Goal: Task Accomplishment & Management: Manage account settings

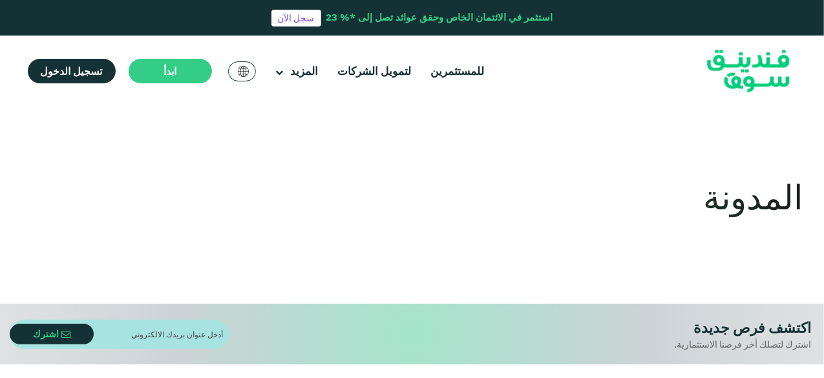
click at [78, 73] on span "تسجيل الدخول" at bounding box center [72, 71] width 62 height 13
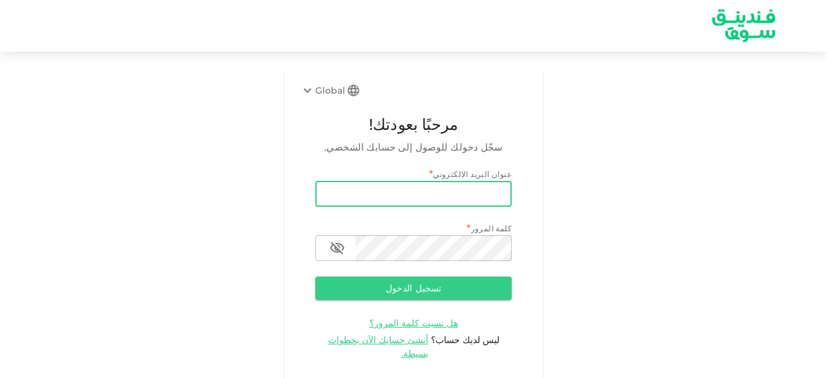
click at [352, 194] on input "email" at bounding box center [413, 194] width 197 height 26
type input "salemalkalbani2@gmail.com"
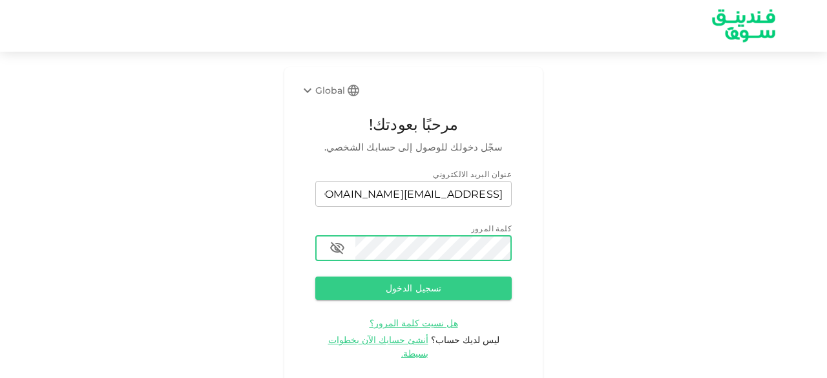
click at [315, 277] on button "تسجيل الدخول" at bounding box center [413, 288] width 197 height 23
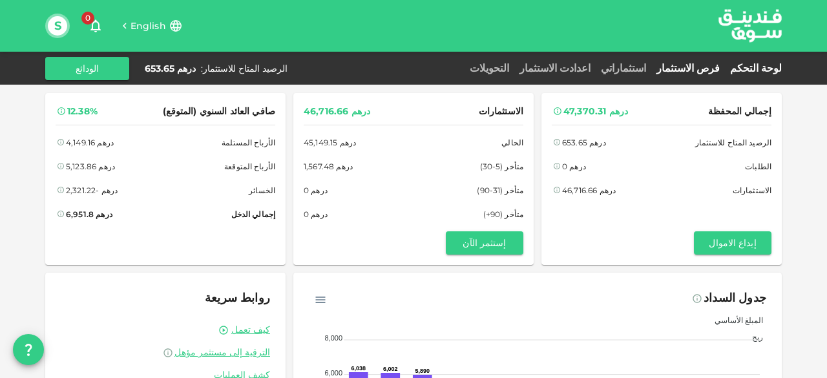
click at [708, 65] on link "فرص الاستثمار" at bounding box center [689, 68] width 74 height 12
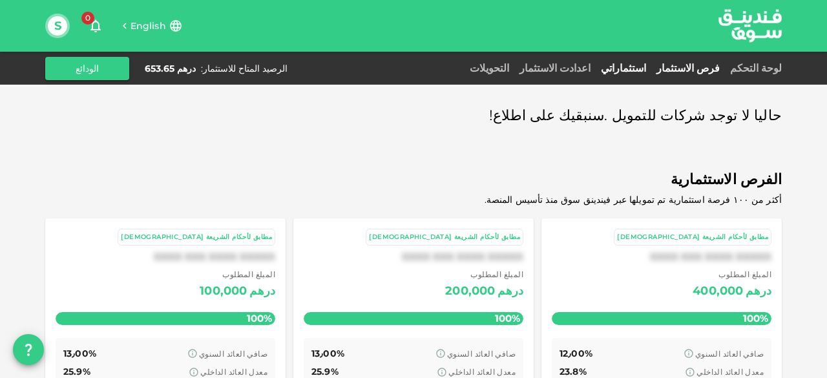
click at [652, 65] on link "استثماراتي" at bounding box center [624, 68] width 56 height 12
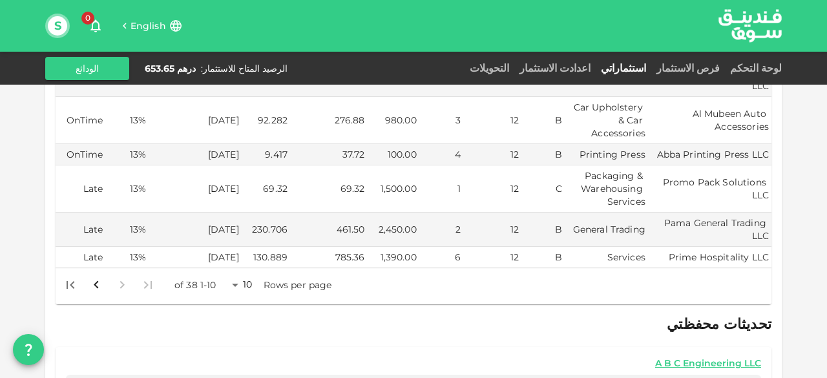
scroll to position [388, 0]
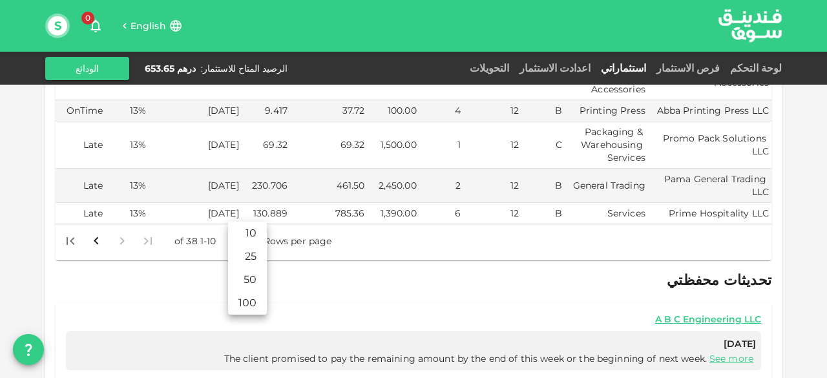
click at [239, 208] on body "English 0 S لوحة التحكم فرص الاستثمار استثماراتي اعدادت الاستثمار التحويلات الر…" at bounding box center [413, 189] width 827 height 378
click at [250, 279] on li "50" at bounding box center [247, 279] width 39 height 23
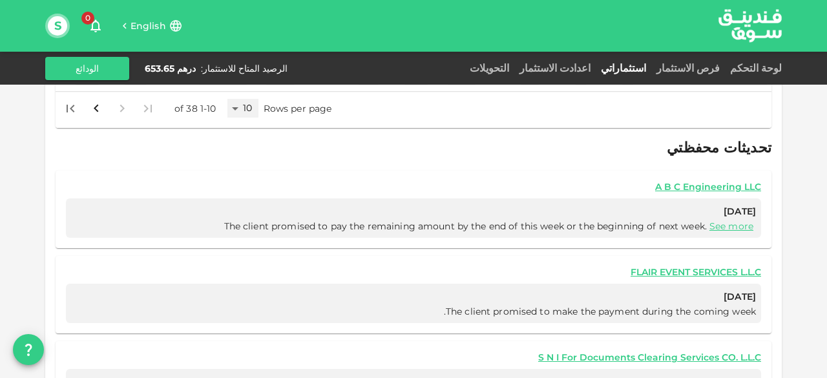
scroll to position [358, 0]
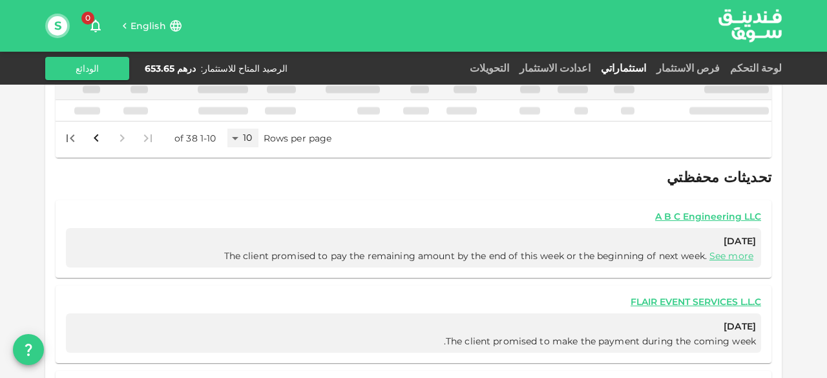
type input "50"
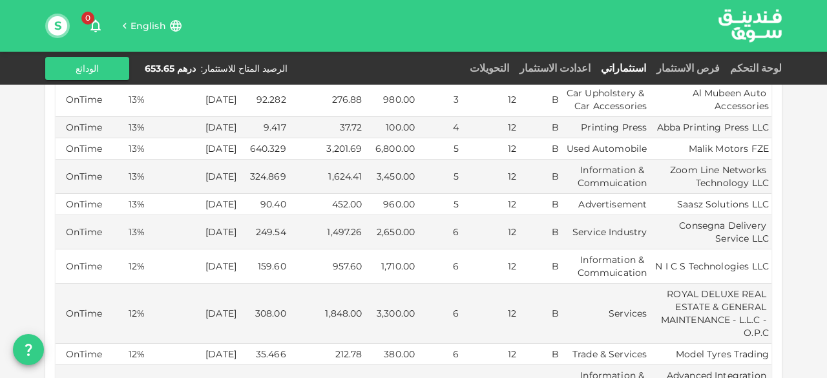
scroll to position [414, 0]
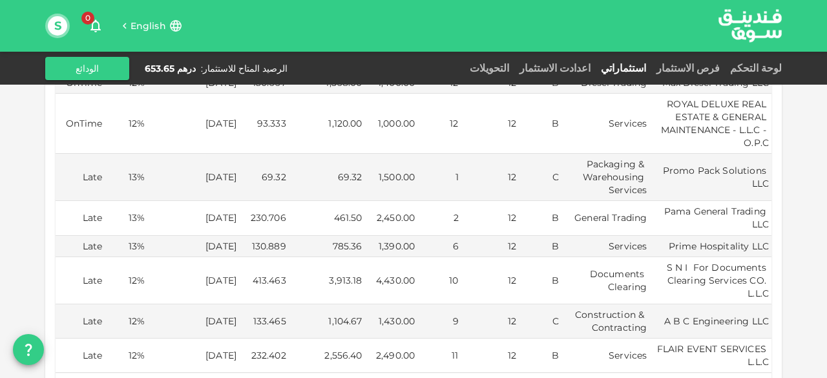
scroll to position [1241, 0]
